Goal: Task Accomplishment & Management: Manage account settings

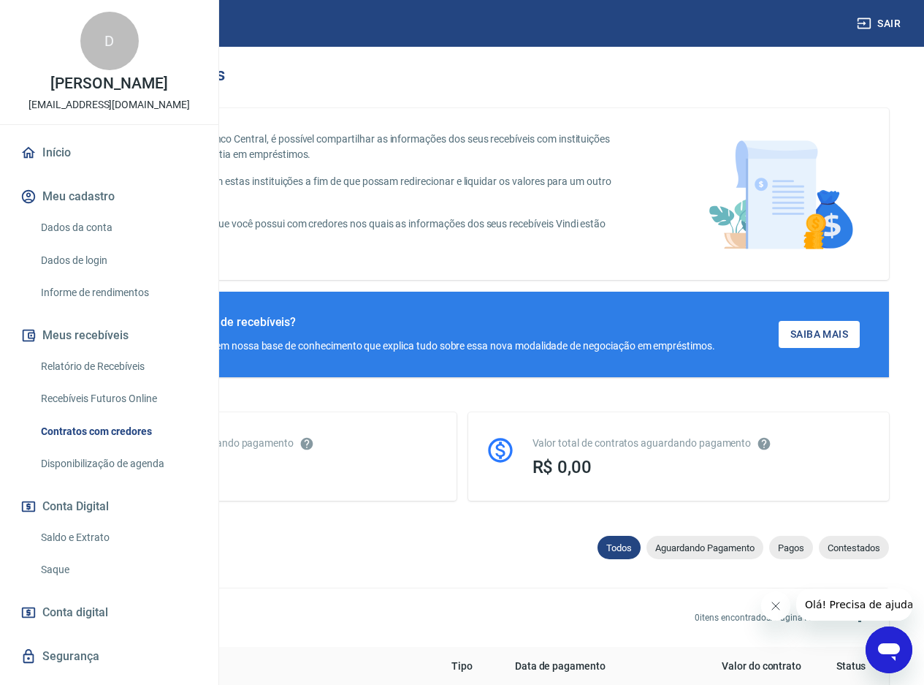
click at [140, 479] on link "Disponibilização de agenda" at bounding box center [118, 464] width 166 height 30
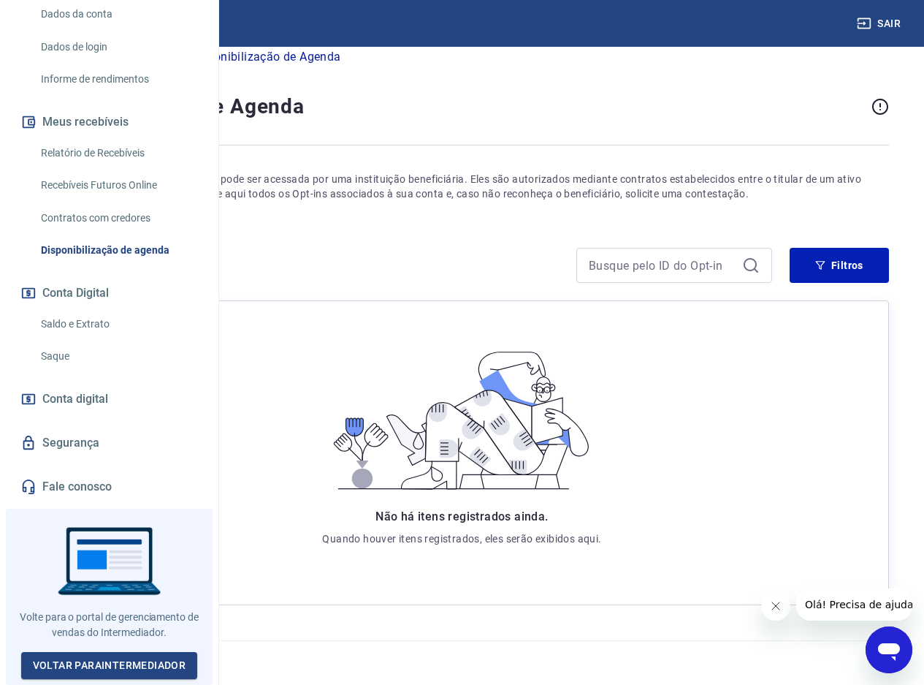
scroll to position [37, 0]
click at [92, 487] on link "Fale conosco" at bounding box center [109, 487] width 183 height 32
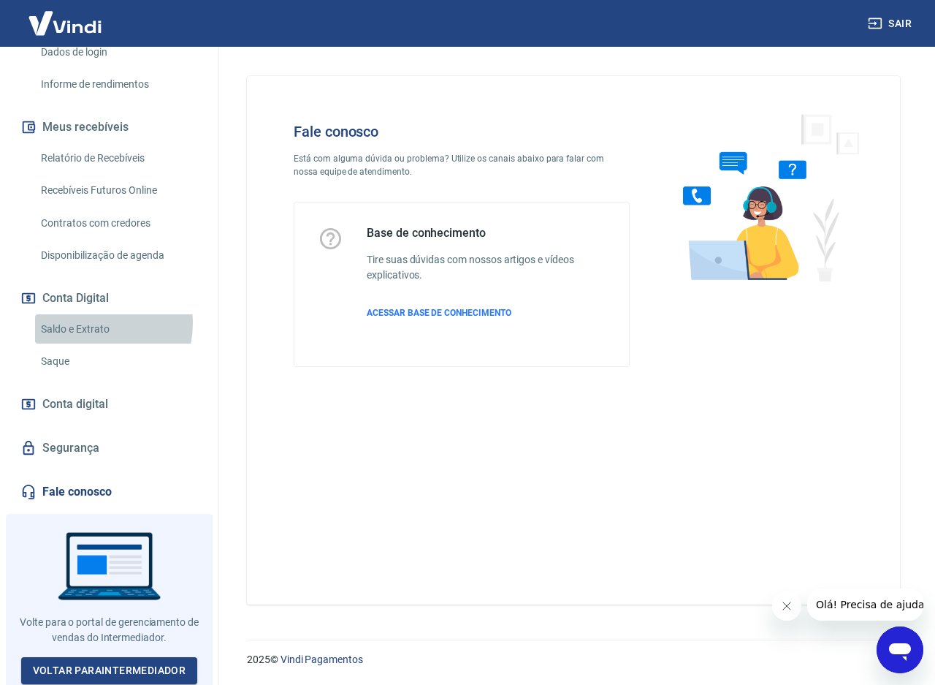
click at [85, 323] on link "Saldo e Extrato" at bounding box center [118, 329] width 166 height 30
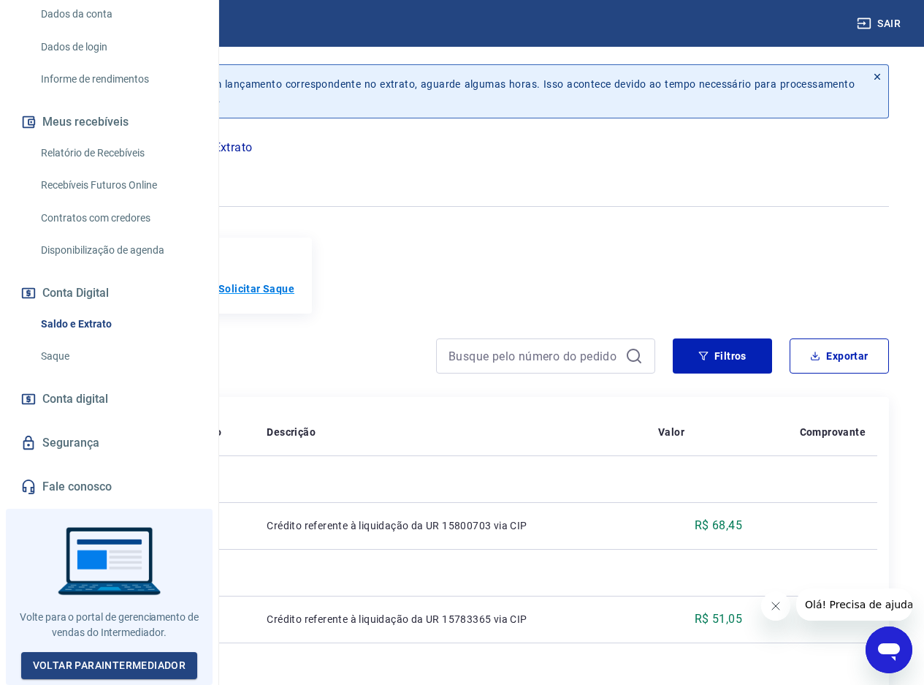
click at [294, 289] on p "Solicitar Saque" at bounding box center [256, 288] width 76 height 15
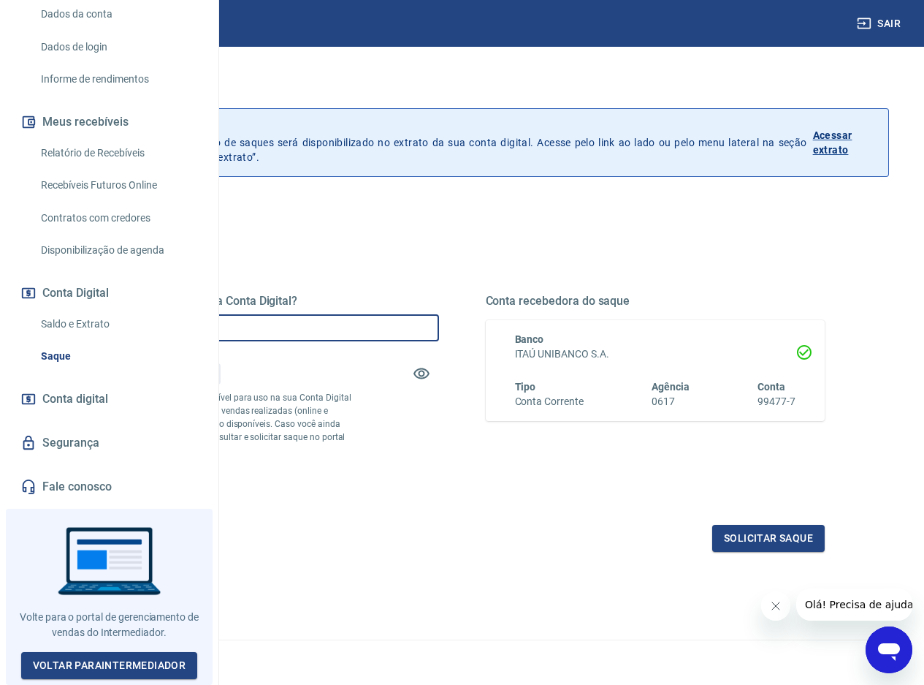
click at [384, 329] on input "R$ 0,00" at bounding box center [269, 327] width 340 height 27
type input "R$ 876,57"
click at [430, 375] on icon "button" at bounding box center [422, 373] width 16 height 11
click at [430, 375] on icon "button" at bounding box center [422, 374] width 16 height 14
click at [430, 375] on icon "button" at bounding box center [422, 373] width 16 height 11
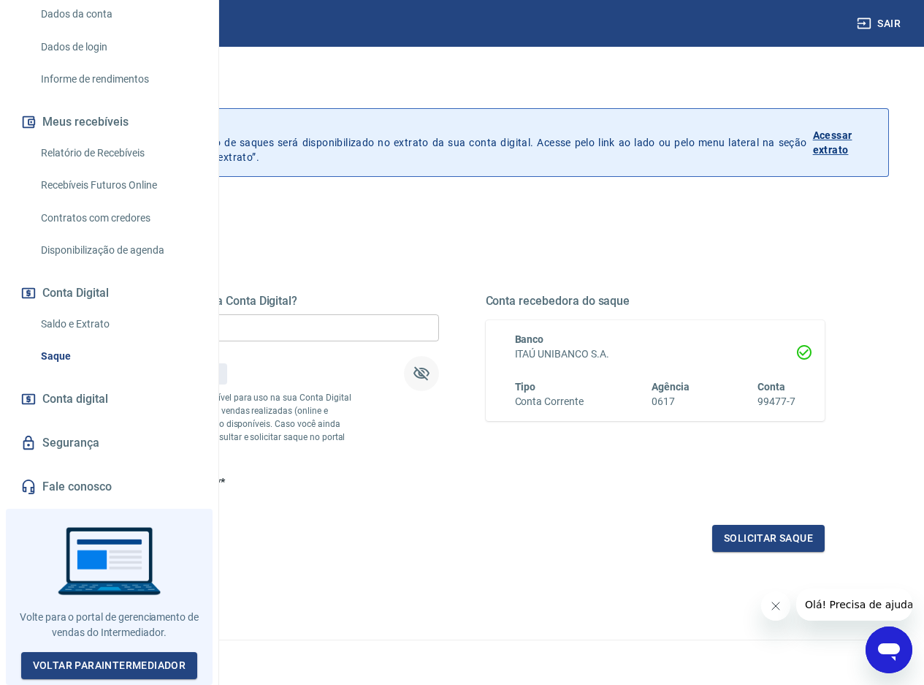
click at [77, 321] on link "Saldo e Extrato" at bounding box center [118, 324] width 166 height 30
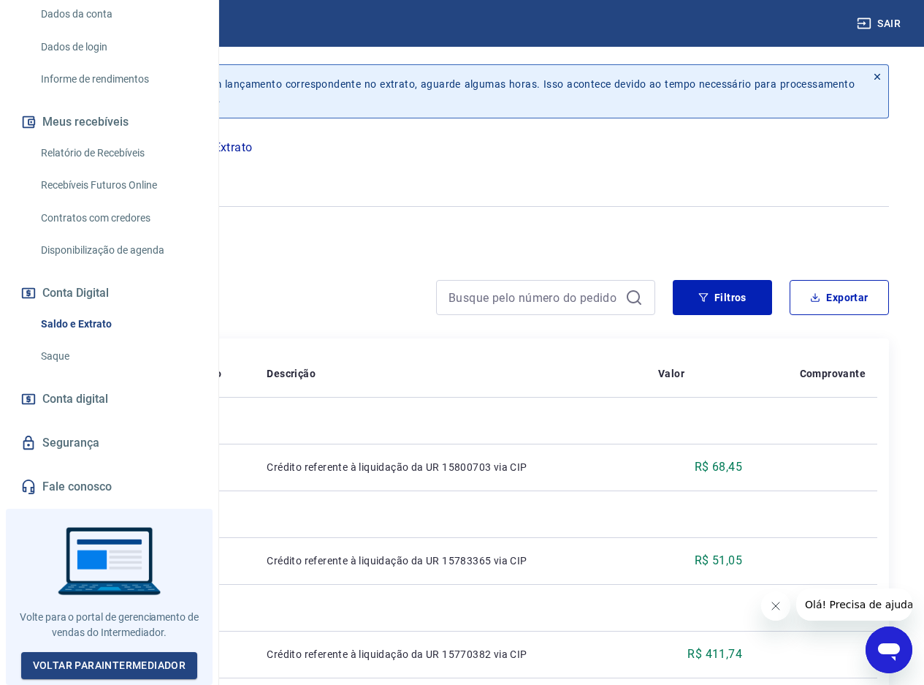
click at [117, 178] on icon "button" at bounding box center [108, 174] width 18 height 14
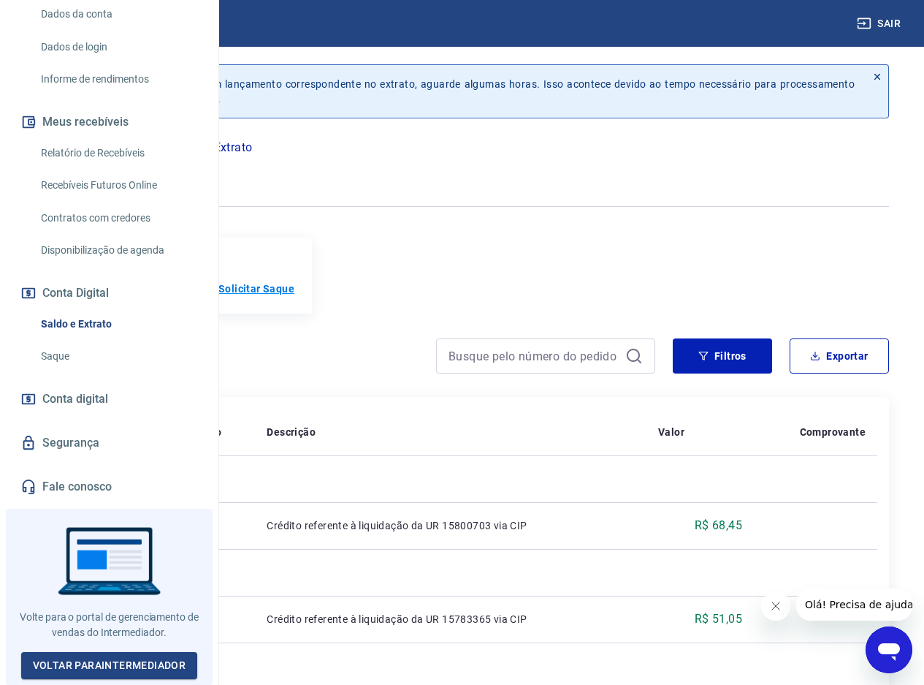
click at [294, 293] on p "Solicitar Saque" at bounding box center [256, 288] width 76 height 15
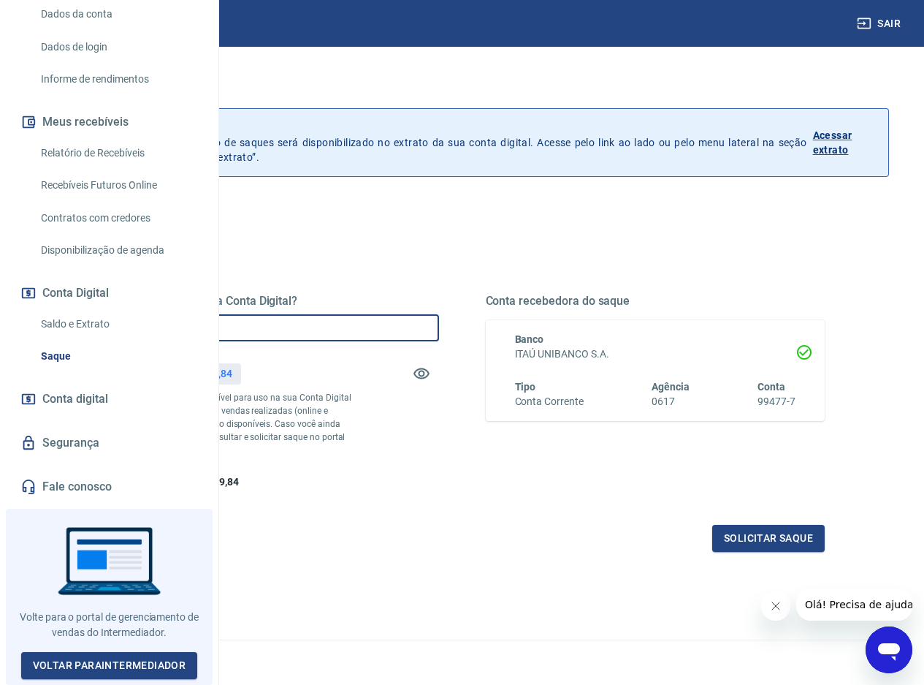
click at [374, 322] on input "R$ 0,00" at bounding box center [269, 327] width 340 height 27
type input "R$ 876,57"
click at [439, 441] on div "Quanto deseja sacar da Conta Digital? R$ 876,57 ​ Saldo total*: R$ 4.899,84 *Co…" at bounding box center [269, 392] width 340 height 196
click at [736, 552] on button "Solicitar saque" at bounding box center [768, 538] width 113 height 27
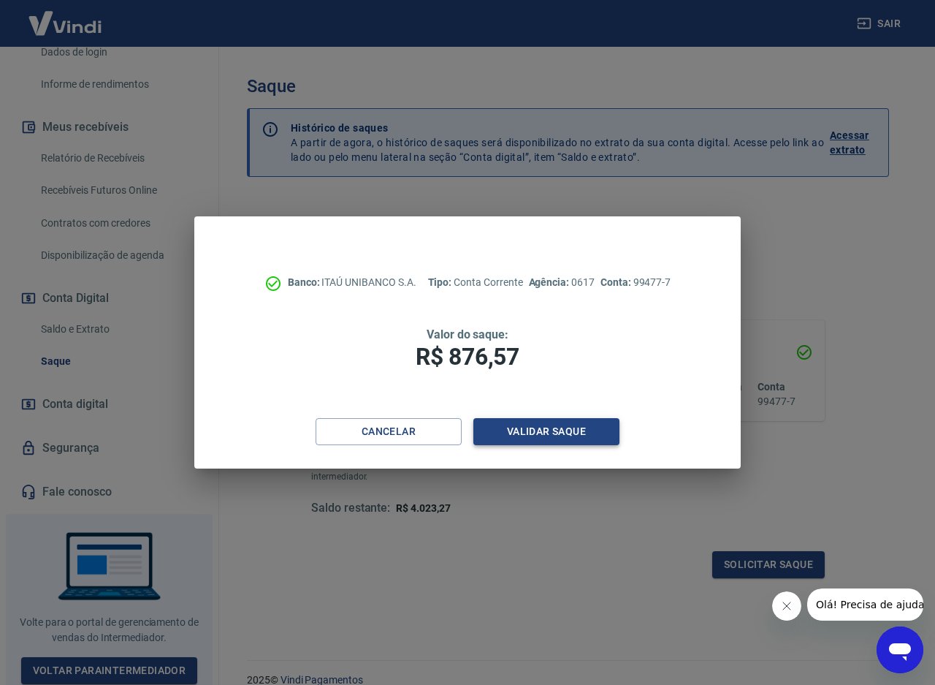
click at [504, 435] on button "Validar saque" at bounding box center [546, 431] width 146 height 27
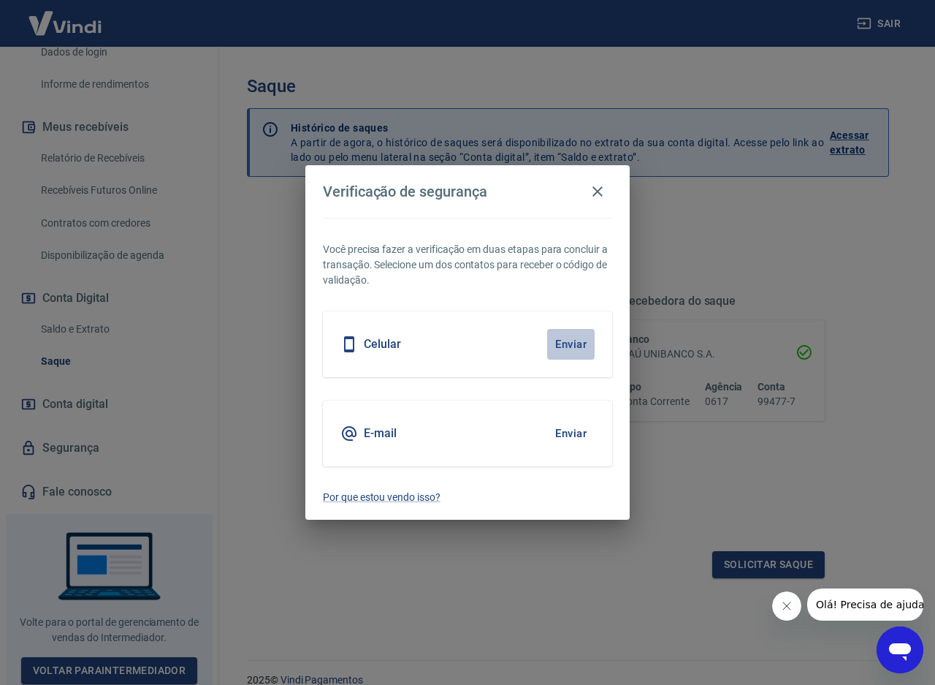
click at [570, 347] on button "Enviar" at bounding box center [570, 344] width 47 height 31
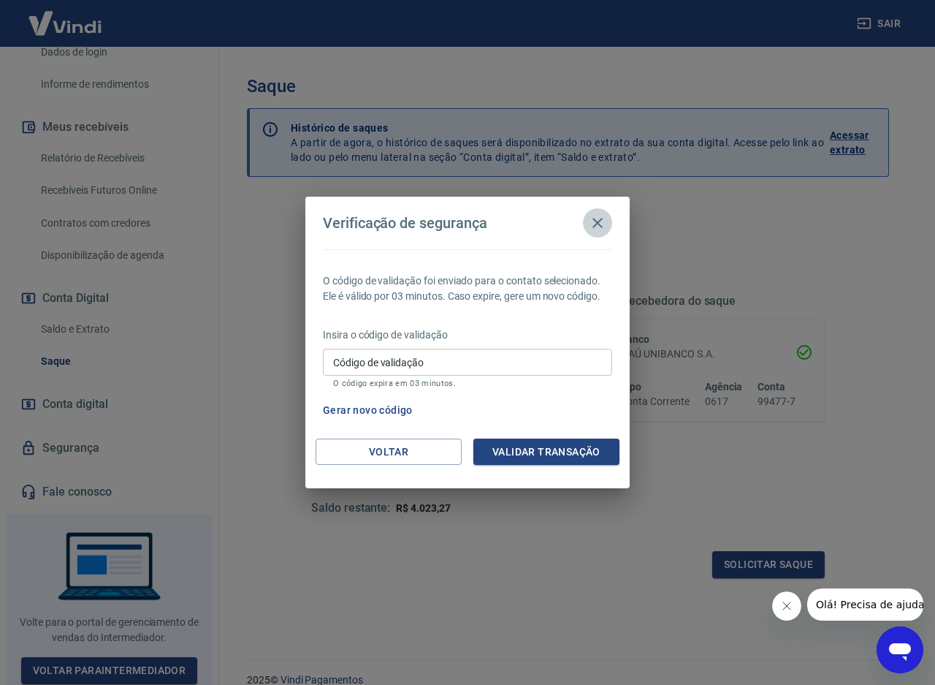
click at [378, 411] on button "Gerar novo código" at bounding box center [368, 410] width 102 height 27
click at [403, 366] on input "Código de validação" at bounding box center [467, 362] width 289 height 27
type input "178355"
click at [568, 452] on button "Validar transação" at bounding box center [546, 451] width 146 height 27
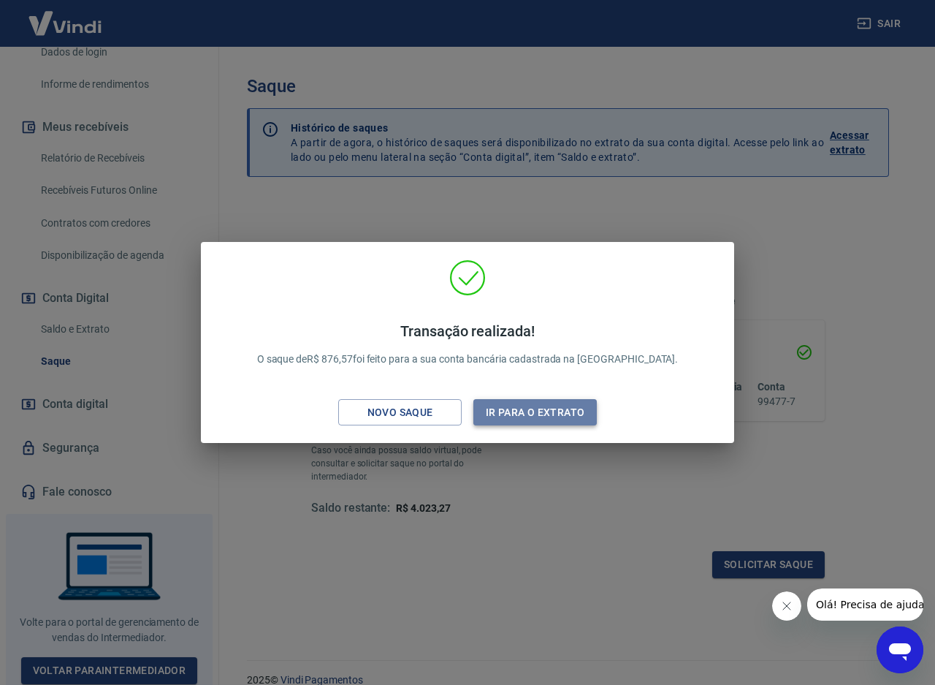
click at [528, 419] on button "Ir para o extrato" at bounding box center [534, 412] width 123 height 27
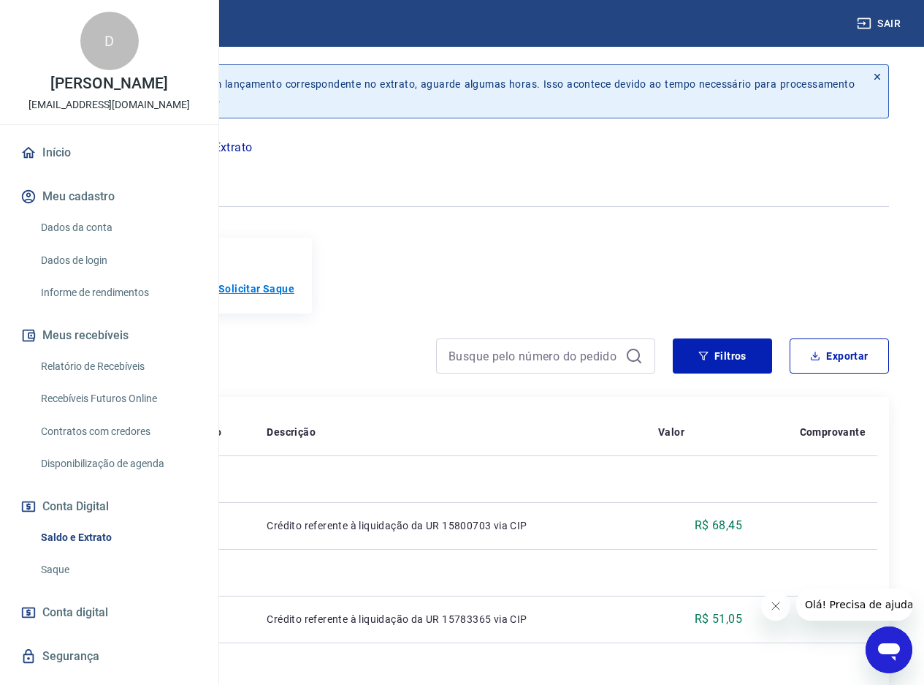
click at [294, 289] on p "Solicitar Saque" at bounding box center [256, 288] width 76 height 15
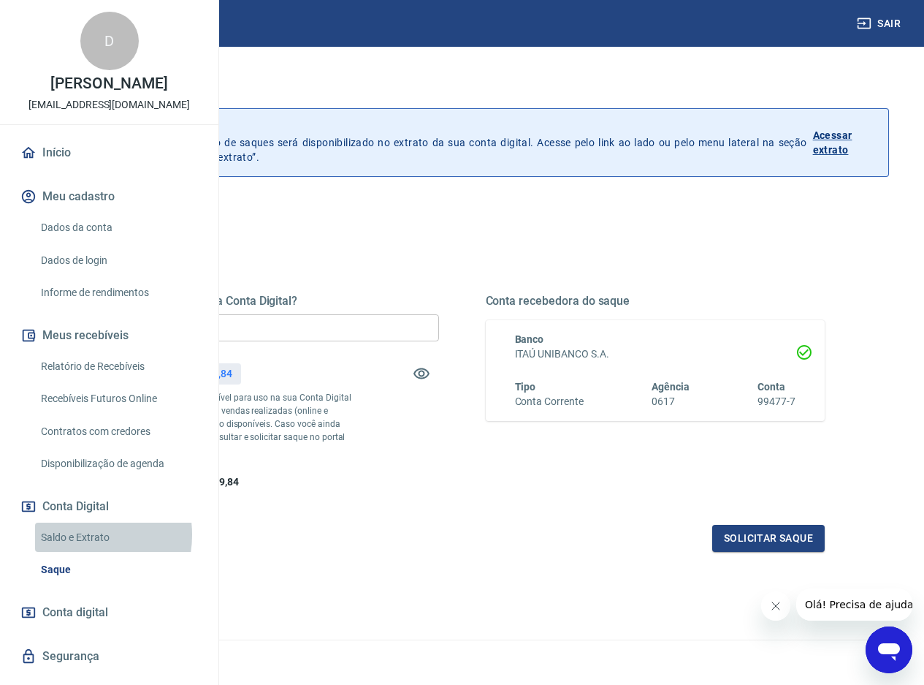
click at [78, 552] on link "Saldo e Extrato" at bounding box center [118, 537] width 166 height 30
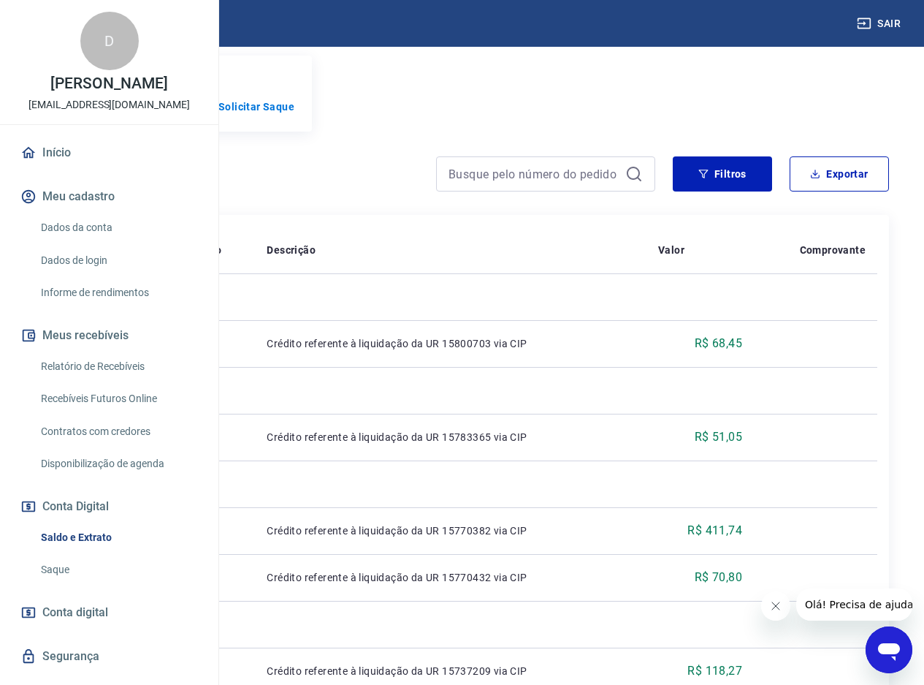
scroll to position [219, 0]
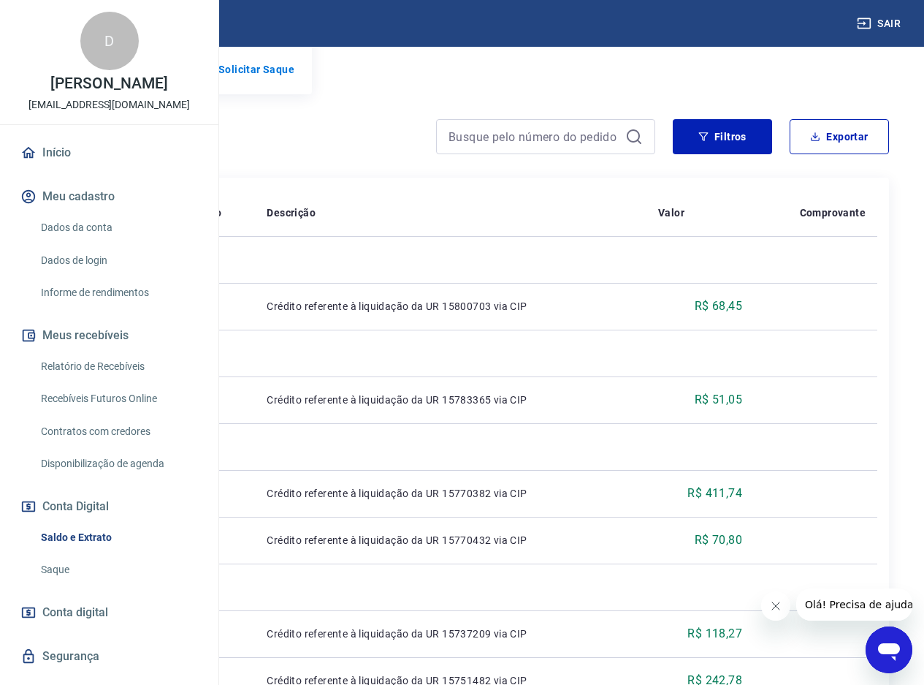
click at [93, 622] on span "Conta digital" at bounding box center [75, 612] width 66 height 20
